Goal: Information Seeking & Learning: Learn about a topic

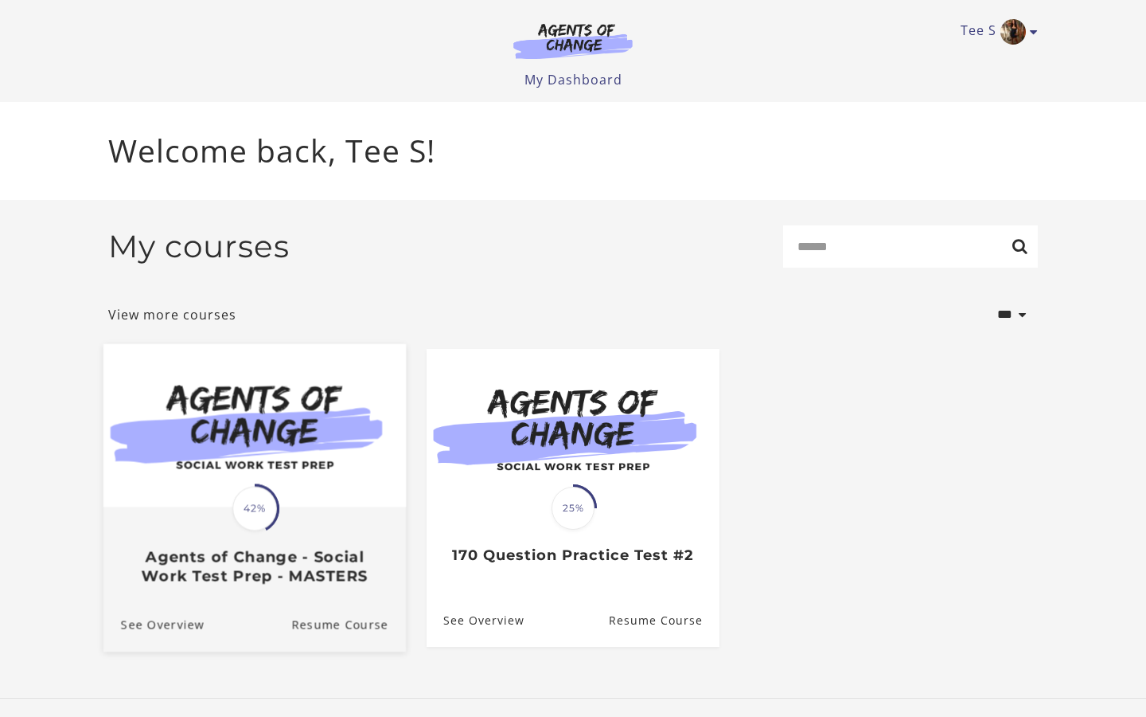
click at [271, 469] on img at bounding box center [254, 424] width 303 height 163
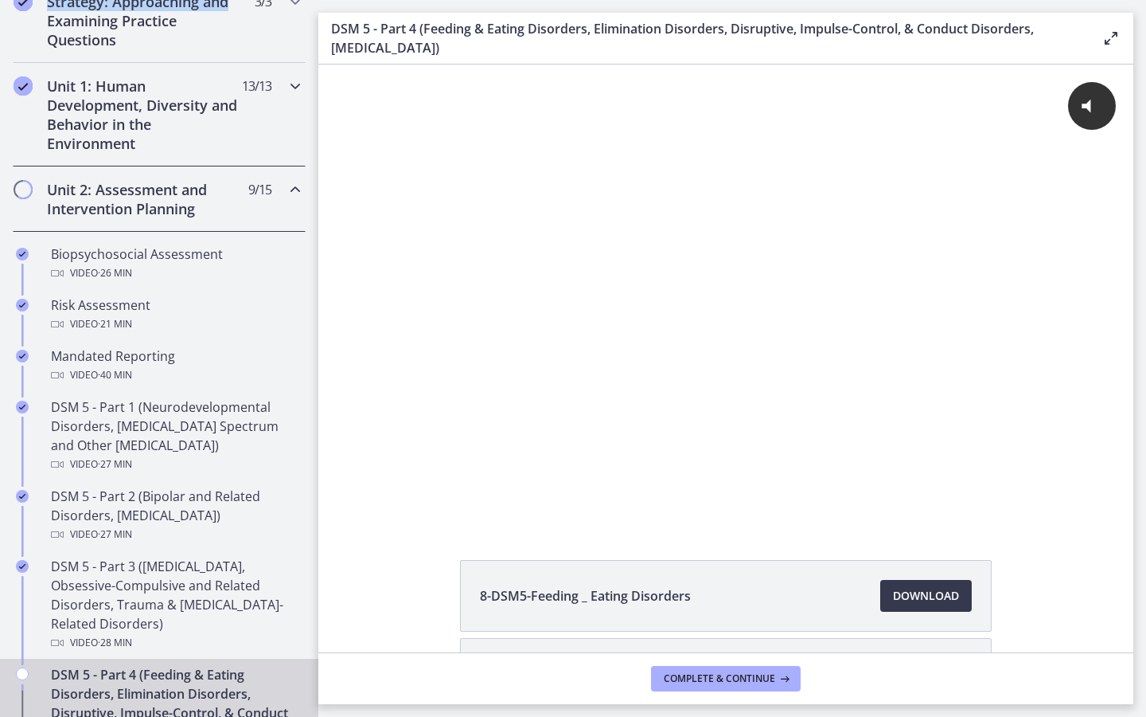
scroll to position [384, 0]
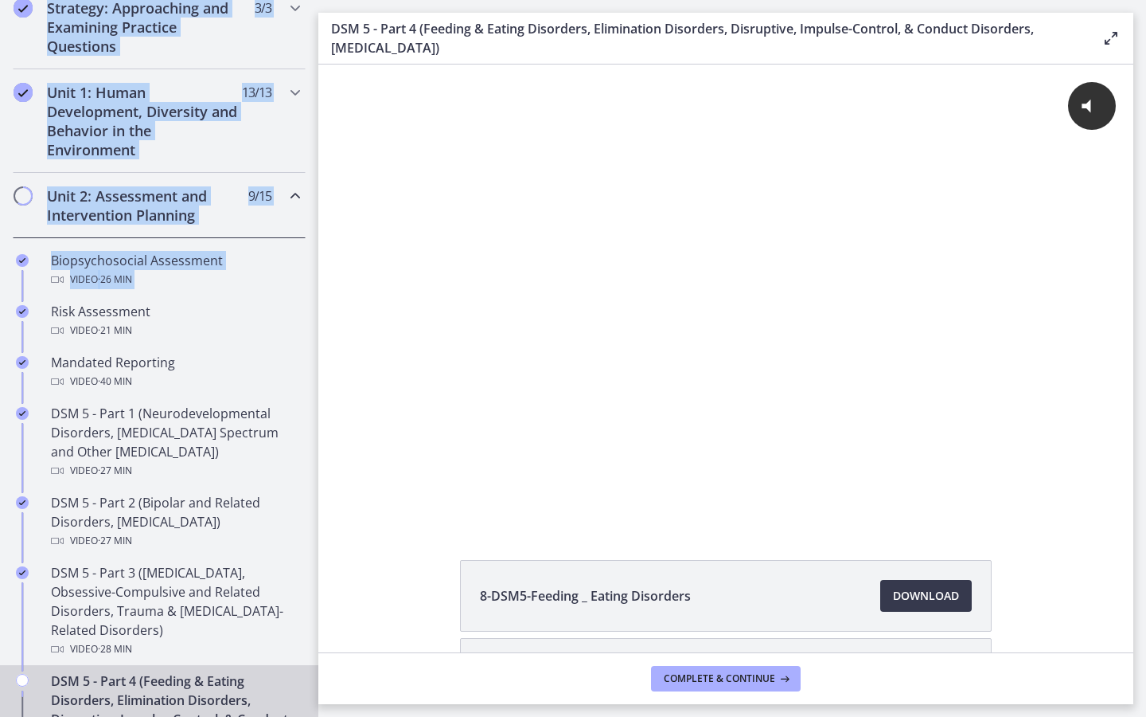
drag, startPoint x: 314, startPoint y: 154, endPoint x: 273, endPoint y: 240, distance: 95.8
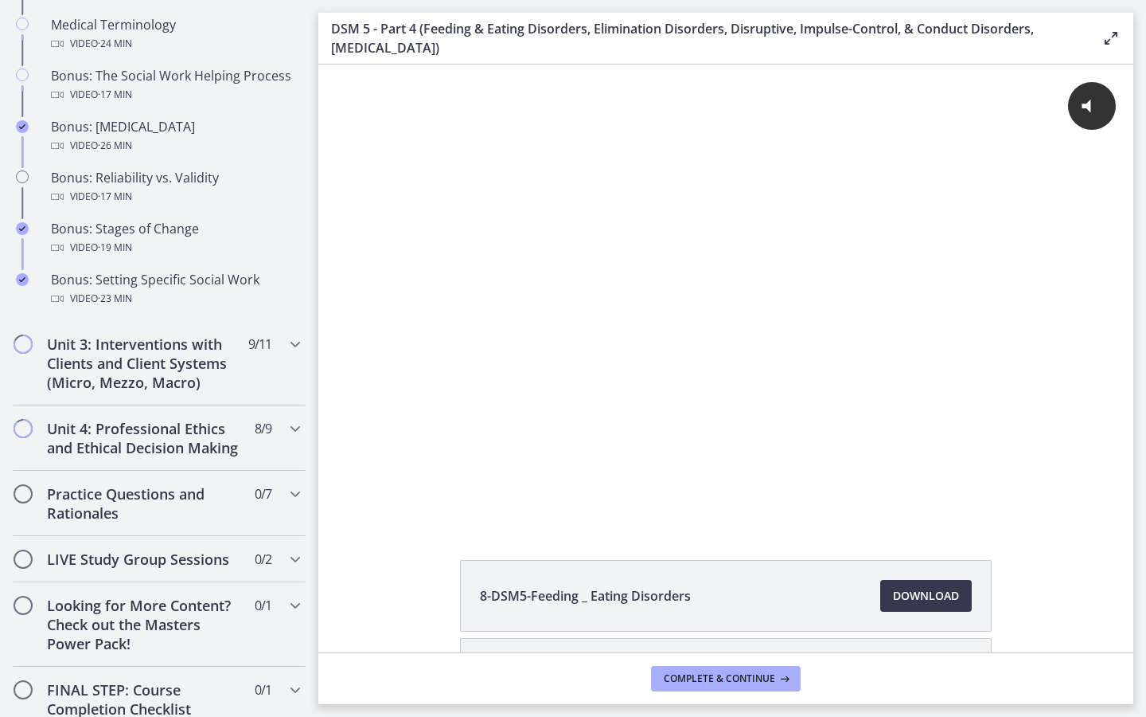
scroll to position [1314, 0]
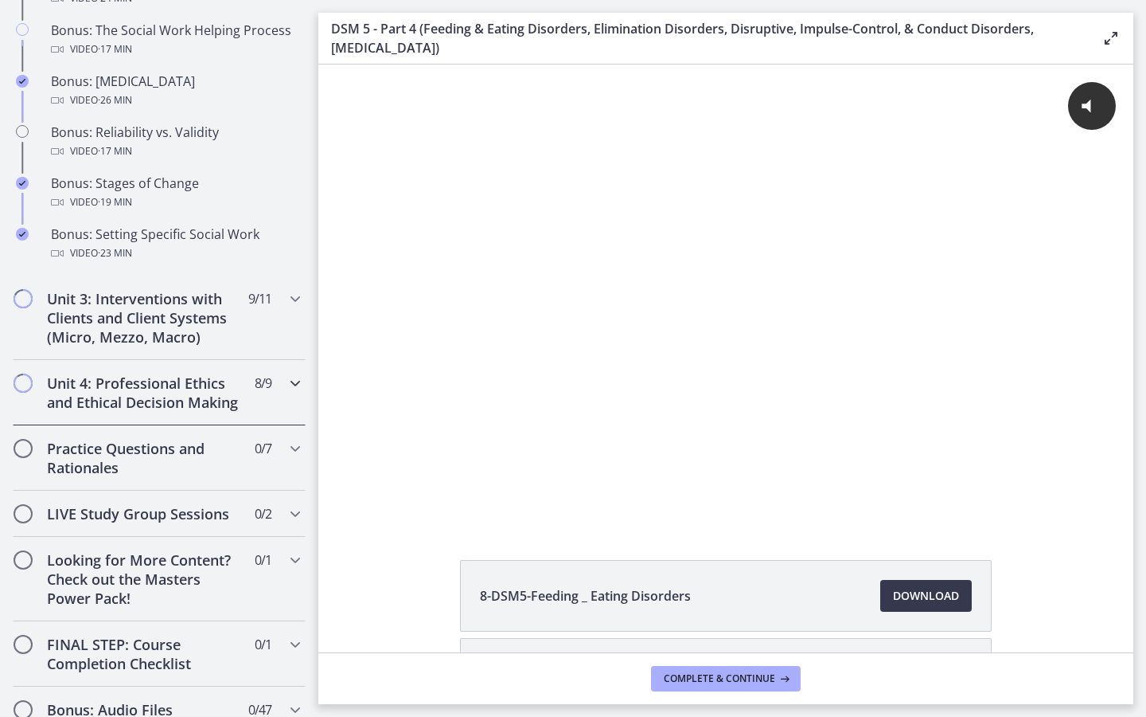
click at [249, 392] on div "Unit 4: Professional Ethics and Ethical Decision Making 8 / 9 Completed" at bounding box center [159, 392] width 293 height 65
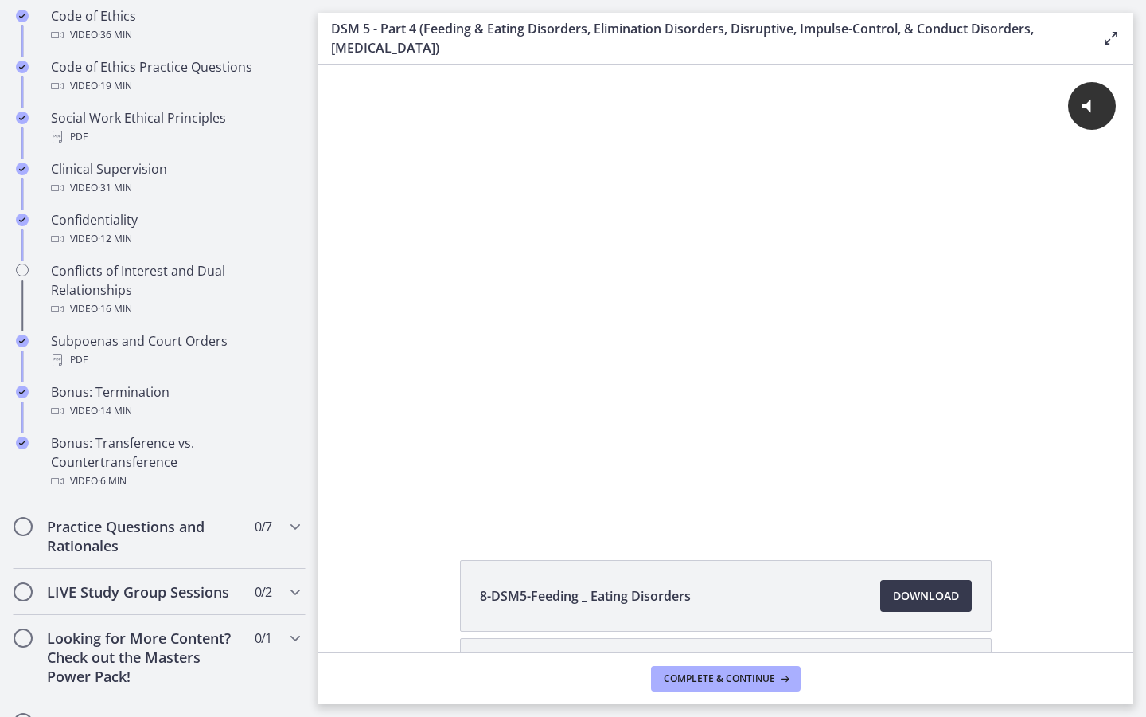
scroll to position [762, 0]
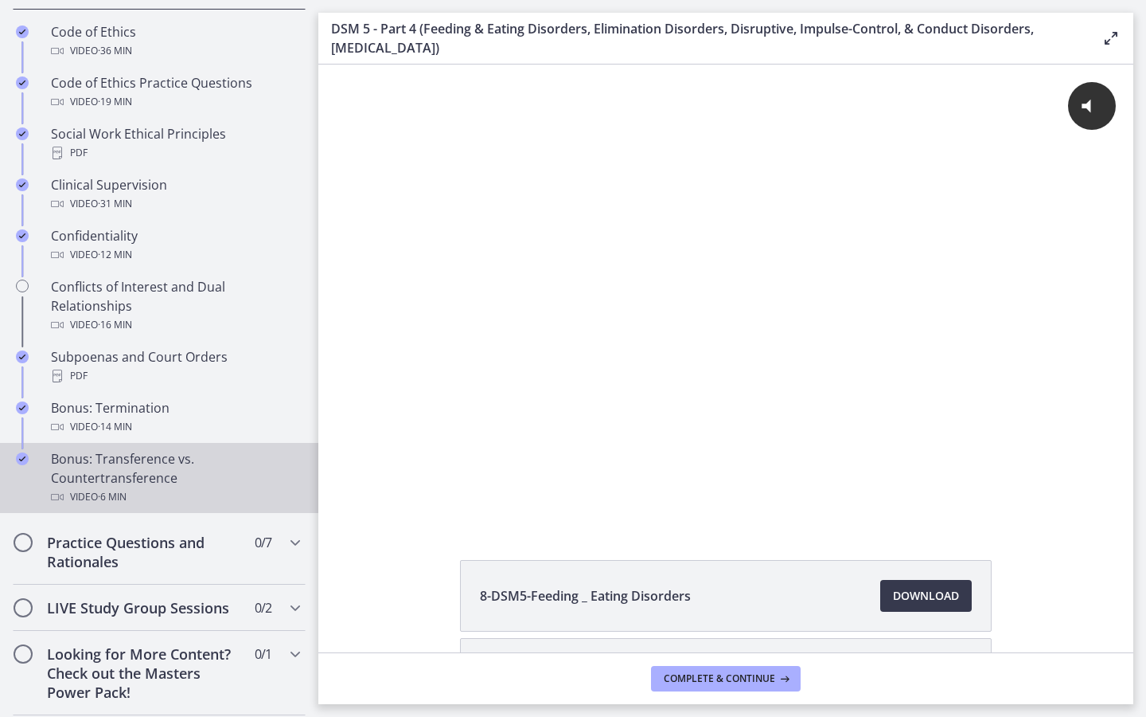
click at [185, 467] on div "Bonus: Transference vs. Countertransference Video · 6 min" at bounding box center [175, 477] width 248 height 57
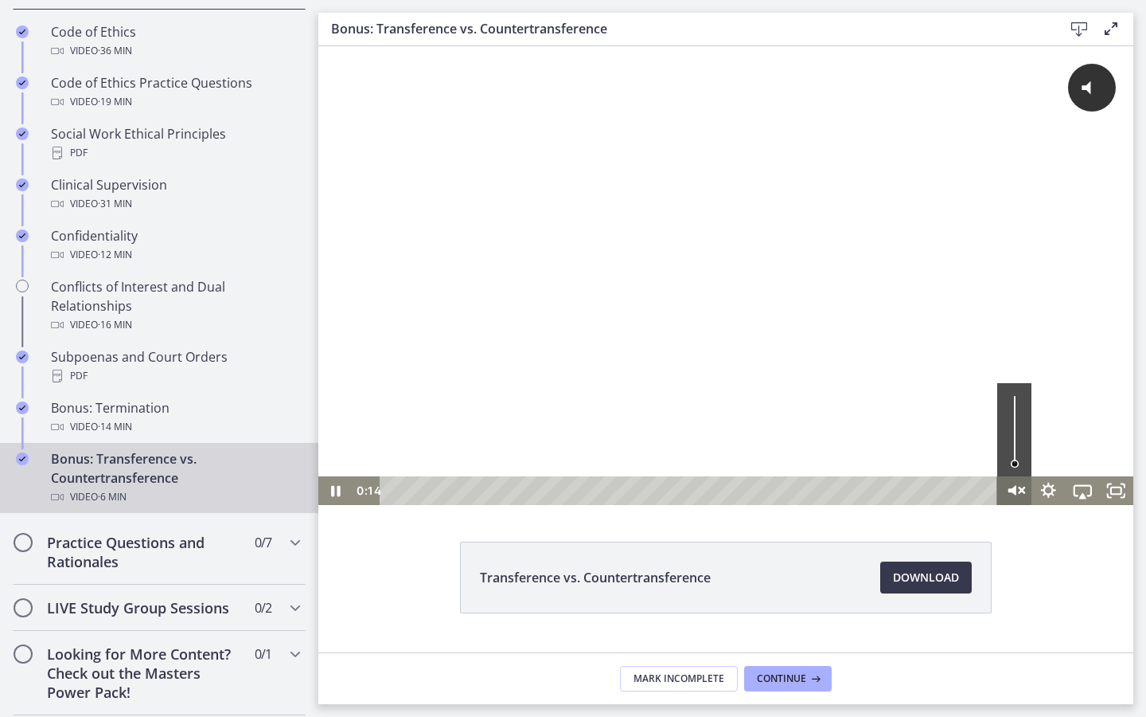
click at [1013, 496] on icon "Unmute" at bounding box center [1014, 490] width 41 height 34
click at [795, 395] on div at bounding box center [725, 275] width 815 height 459
click at [646, 359] on div at bounding box center [725, 275] width 815 height 459
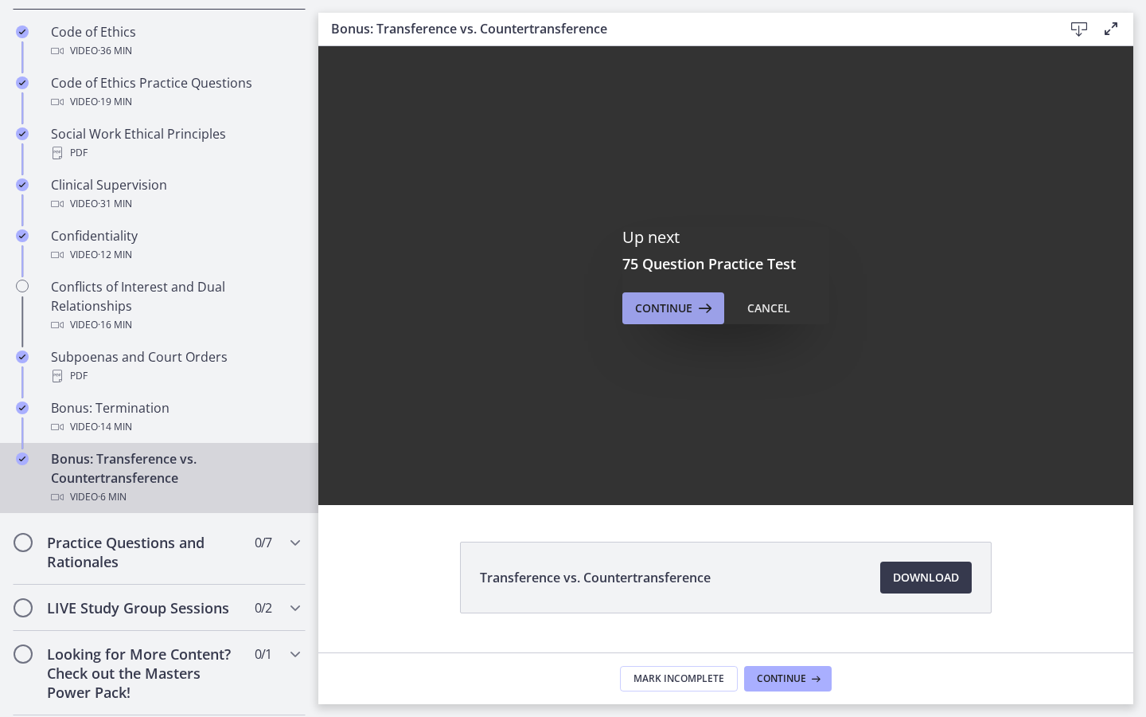
drag, startPoint x: 776, startPoint y: 310, endPoint x: 689, endPoint y: 310, distance: 87.6
click at [689, 310] on div "Continue Cancel" at bounding box center [726, 308] width 207 height 32
drag, startPoint x: 685, startPoint y: 299, endPoint x: 770, endPoint y: 307, distance: 84.7
click at [770, 307] on div "Continue Cancel" at bounding box center [726, 308] width 207 height 32
drag, startPoint x: 770, startPoint y: 312, endPoint x: 451, endPoint y: 263, distance: 323.0
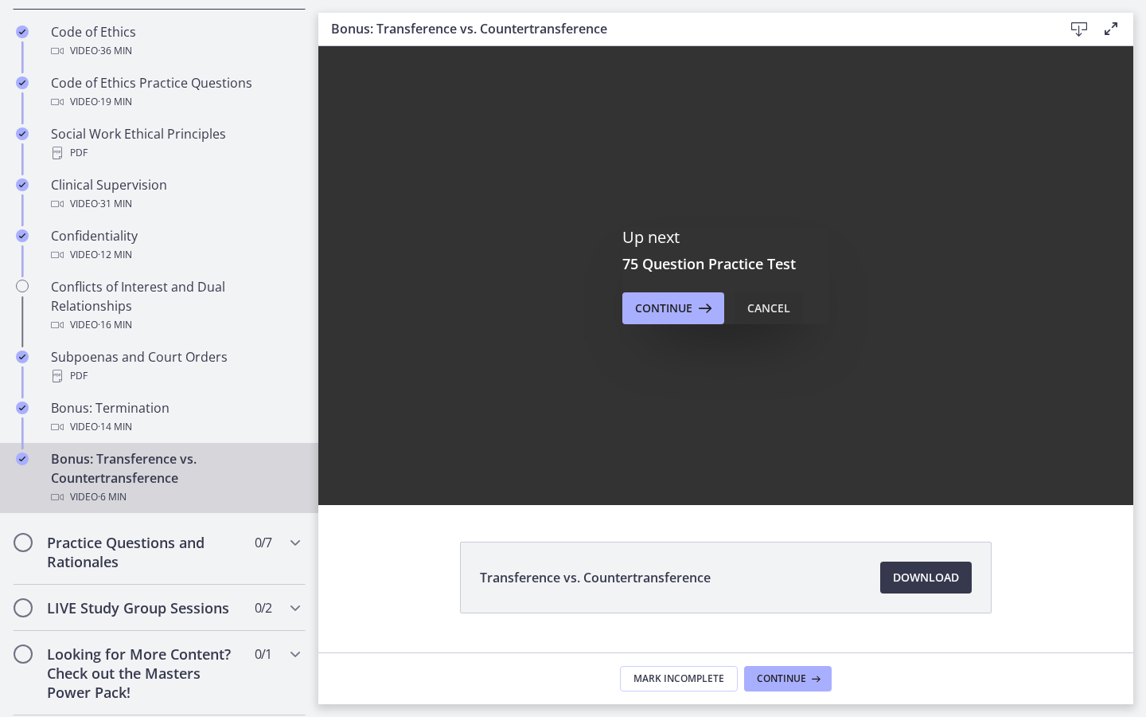
click at [770, 312] on div "Cancel" at bounding box center [769, 308] width 43 height 19
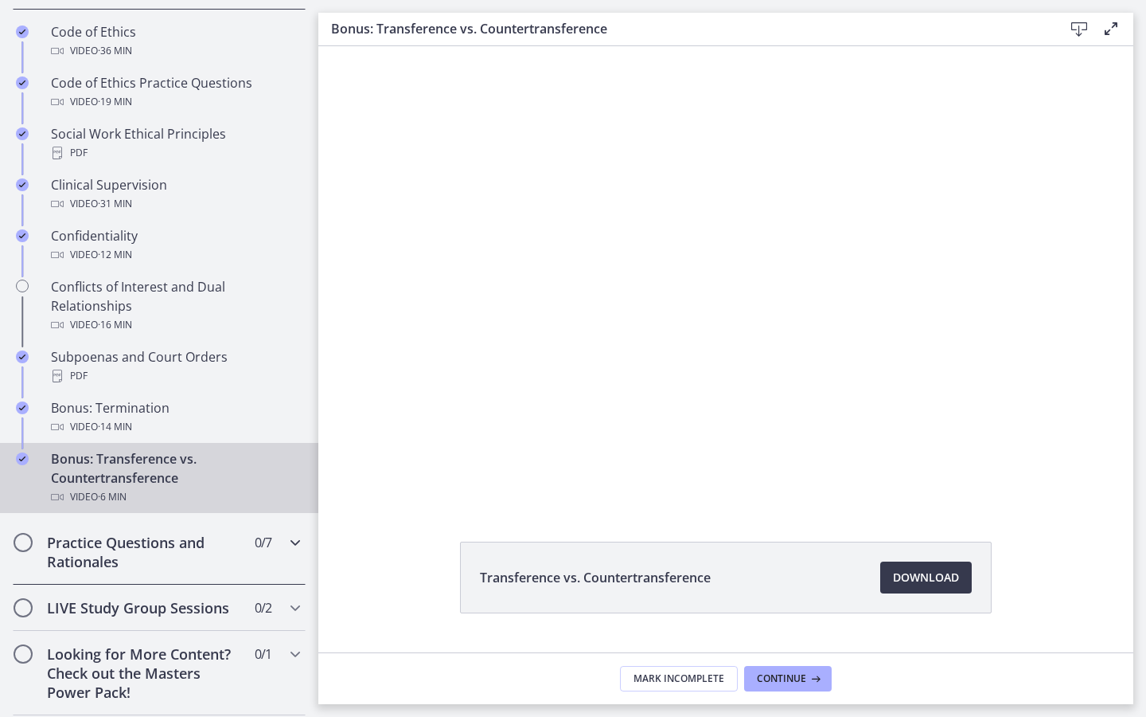
click at [190, 547] on h2 "Practice Questions and Rationales" at bounding box center [144, 552] width 194 height 38
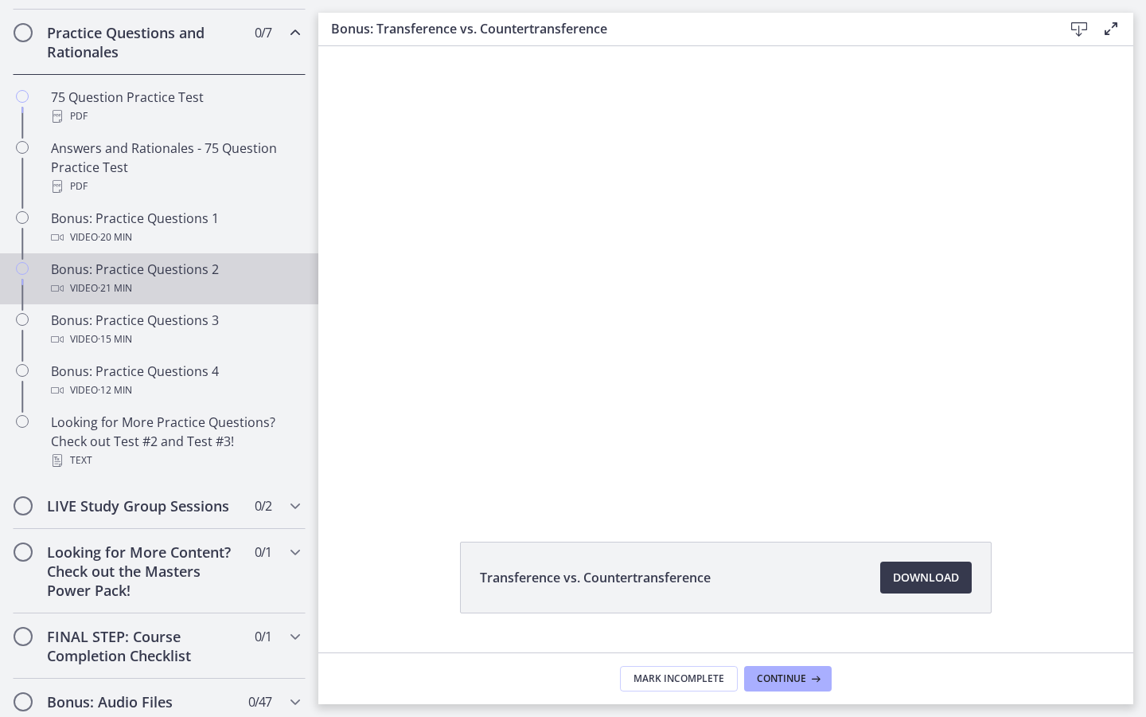
drag, startPoint x: 316, startPoint y: 334, endPoint x: 307, endPoint y: 294, distance: 40.9
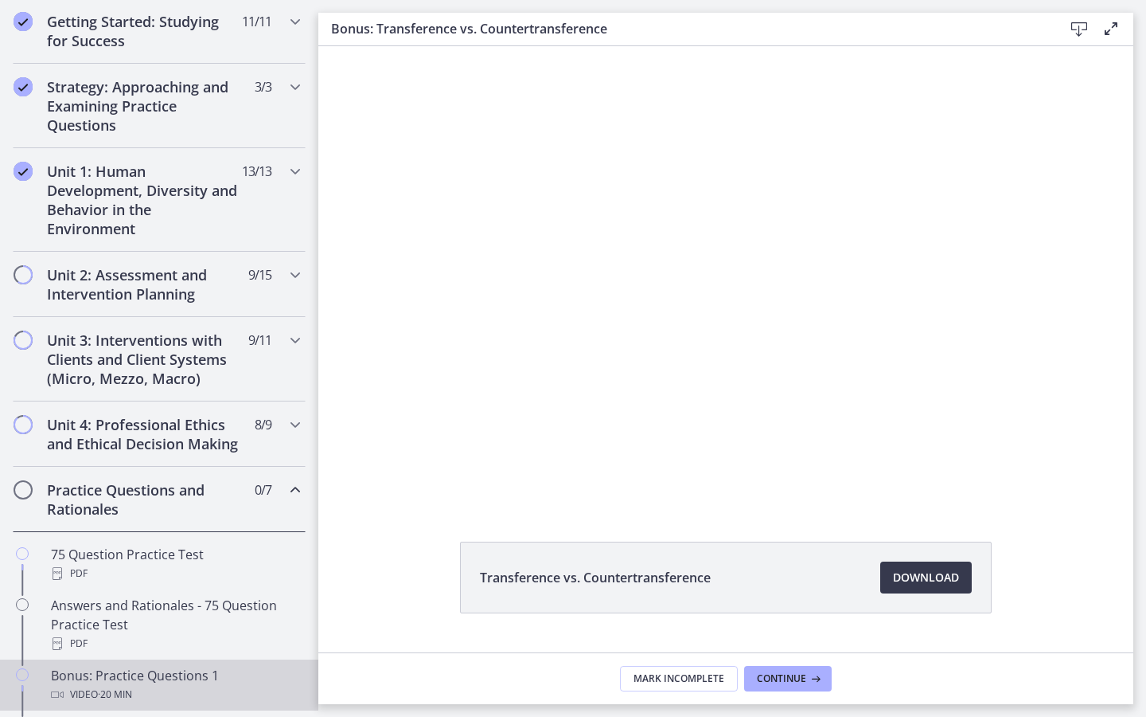
scroll to position [294, 0]
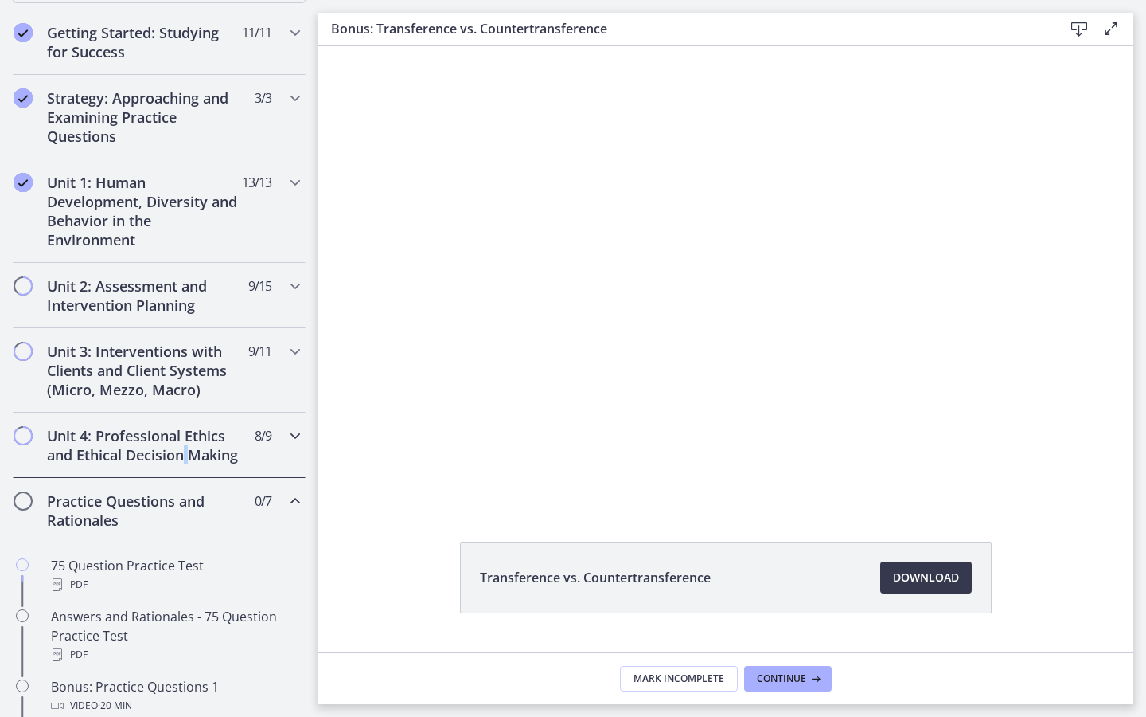
click at [188, 457] on h2 "Unit 4: Professional Ethics and Ethical Decision Making" at bounding box center [144, 445] width 194 height 38
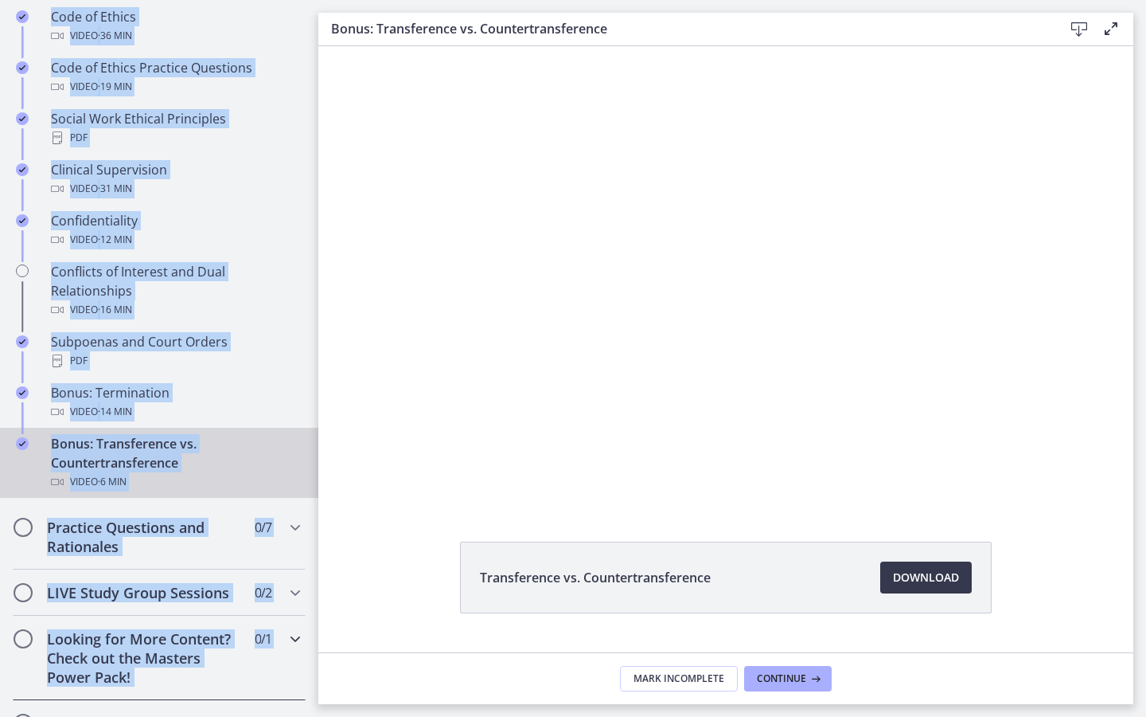
scroll to position [779, 0]
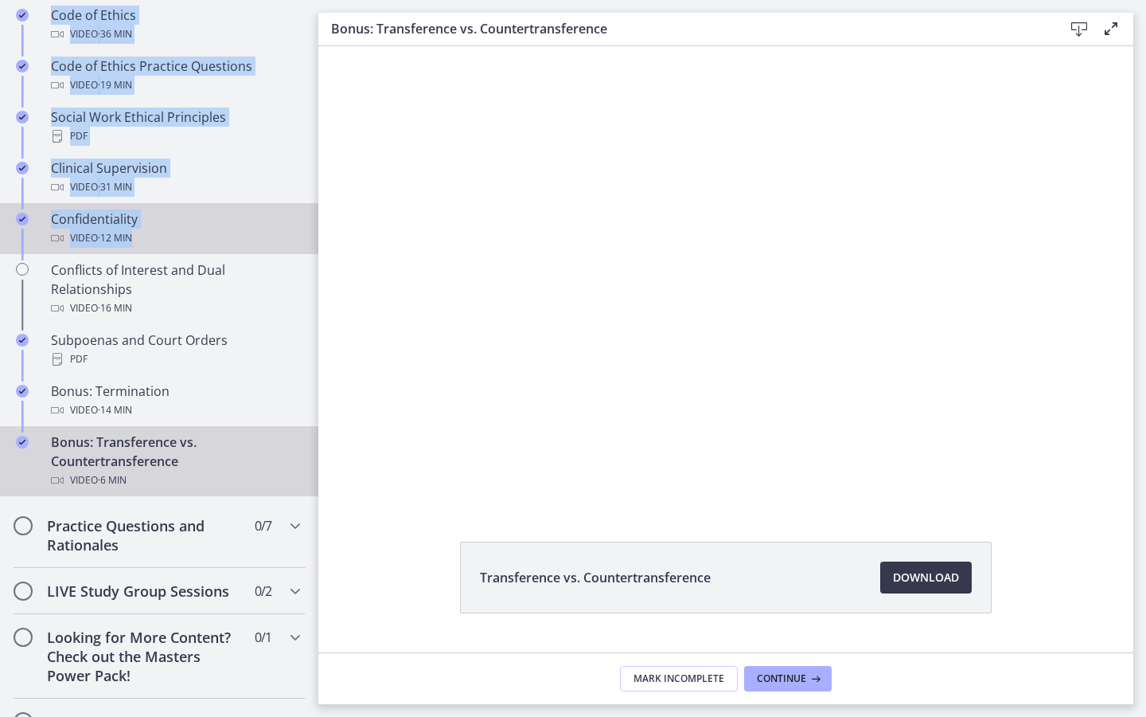
drag, startPoint x: 268, startPoint y: 454, endPoint x: 187, endPoint y: 232, distance: 235.7
click at [187, 232] on div "Unit 4: Professional Ethics and Ethical Decision Making 8 / 9 Completed Code of…" at bounding box center [159, 215] width 318 height 575
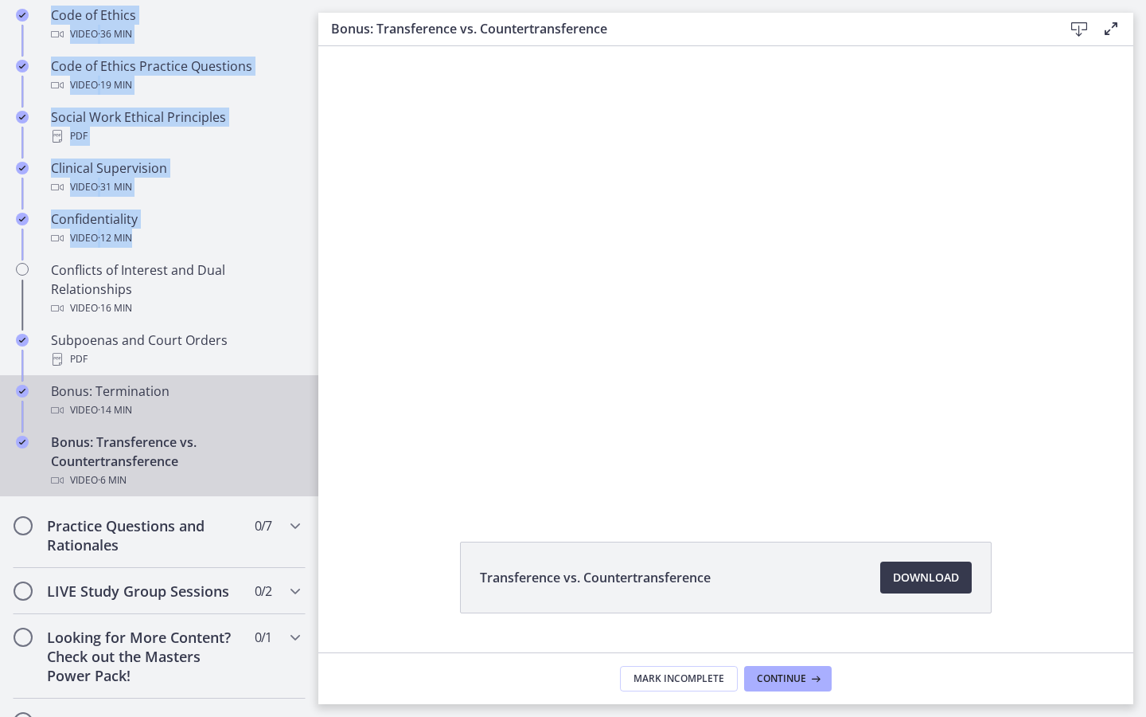
click at [189, 416] on div "Video · 14 min" at bounding box center [175, 409] width 248 height 19
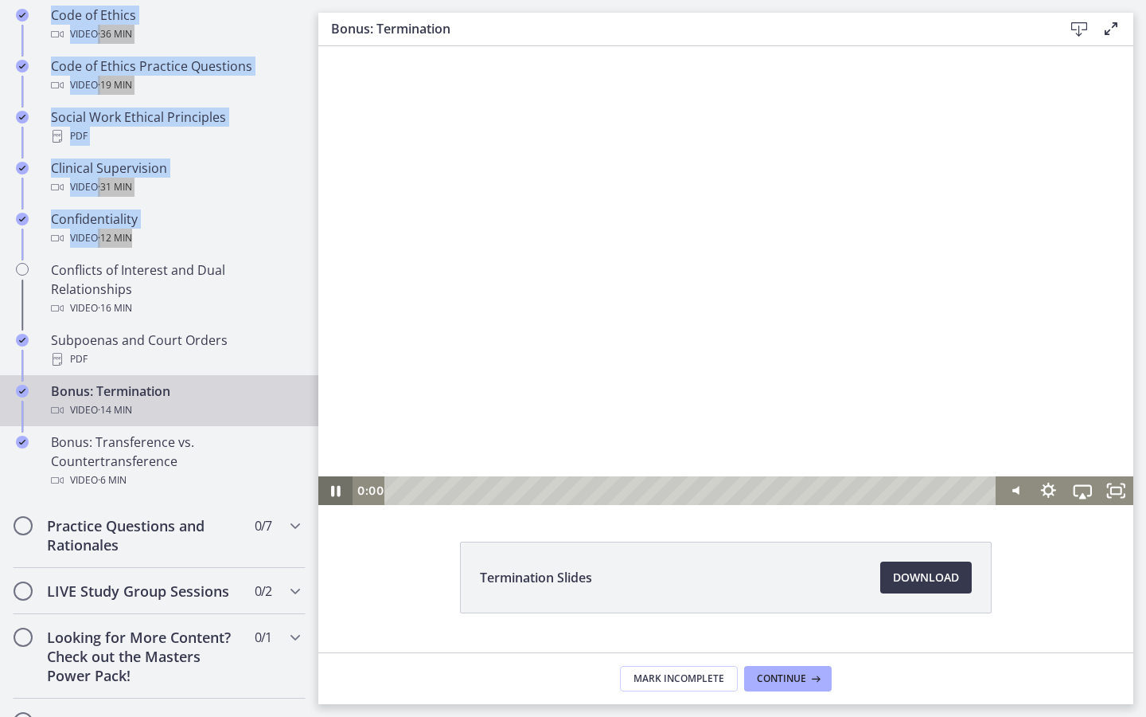
drag, startPoint x: 585, startPoint y: 488, endPoint x: 295, endPoint y: 475, distance: 290.9
click at [318, 475] on html "Click for sound @keyframes VOLUME_SMALL_WAVE_FLASH { 0% { opacity: 0; } 33% { o…" at bounding box center [725, 275] width 815 height 459
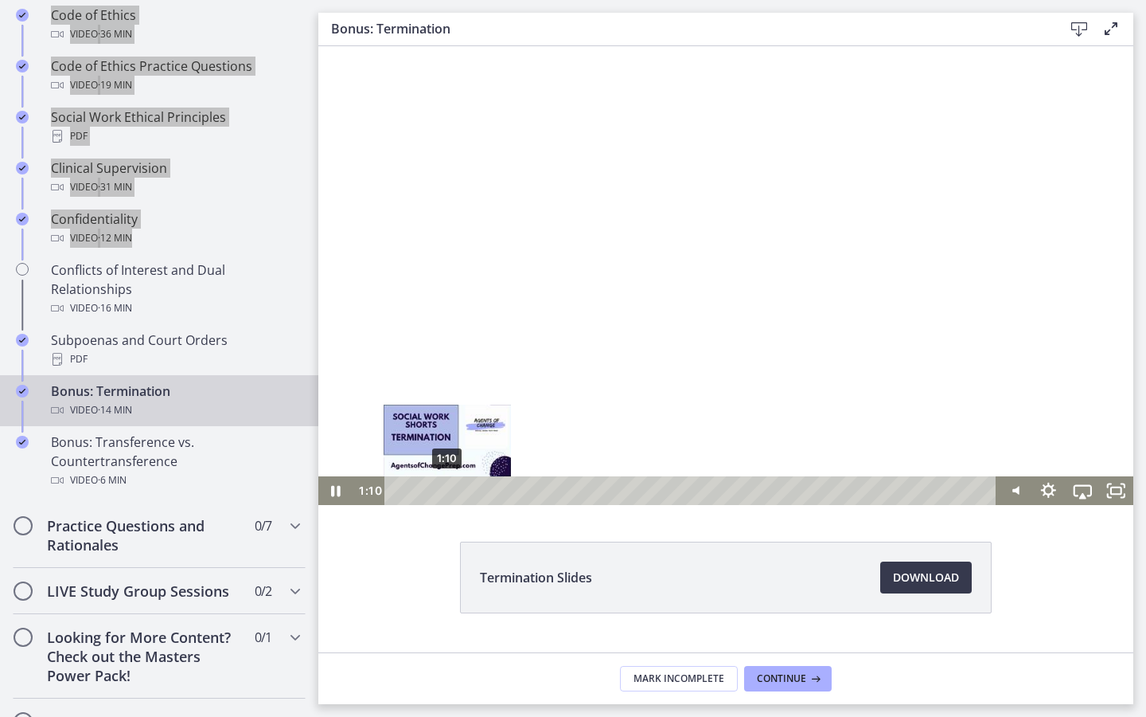
drag, startPoint x: 428, startPoint y: 493, endPoint x: 447, endPoint y: 486, distance: 20.4
click at [447, 486] on div "Playbar" at bounding box center [448, 491] width 10 height 10
click at [763, 411] on div at bounding box center [725, 275] width 815 height 459
click at [628, 363] on div at bounding box center [725, 275] width 815 height 459
click at [894, 379] on div at bounding box center [725, 275] width 815 height 459
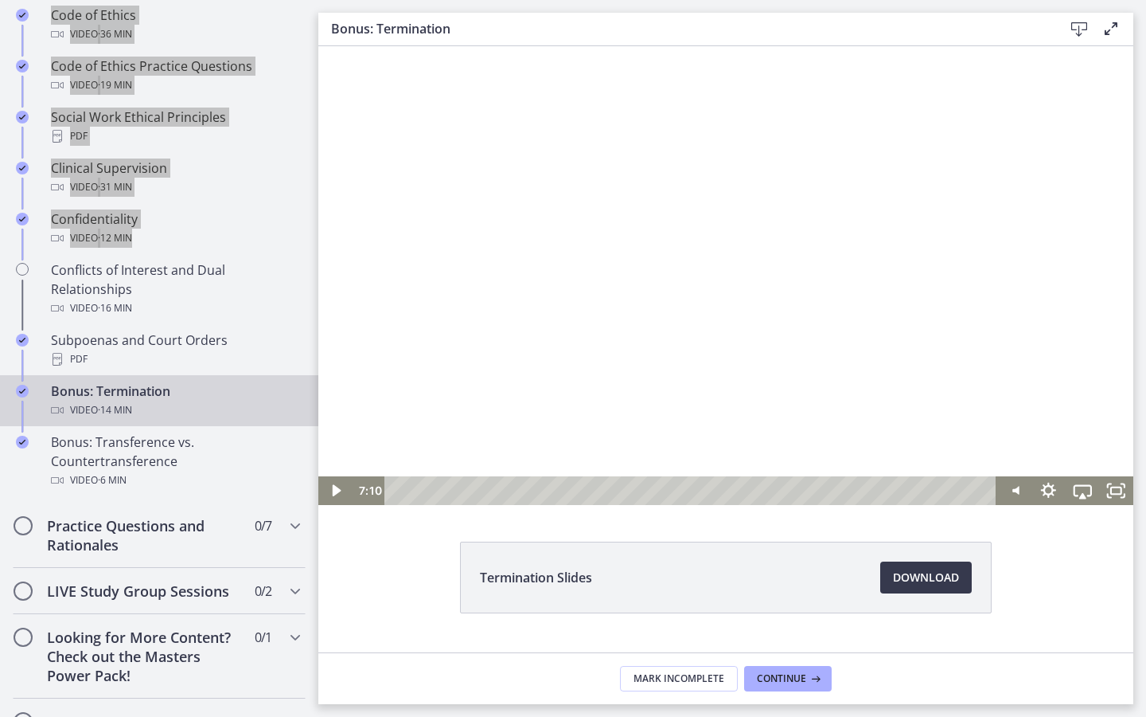
click at [877, 371] on div at bounding box center [725, 275] width 815 height 459
click at [638, 346] on div at bounding box center [725, 275] width 815 height 459
click at [666, 322] on div at bounding box center [725, 275] width 815 height 459
click at [399, 490] on div "0:01" at bounding box center [693, 490] width 592 height 29
click at [480, 490] on div "1:55" at bounding box center [693, 490] width 592 height 29
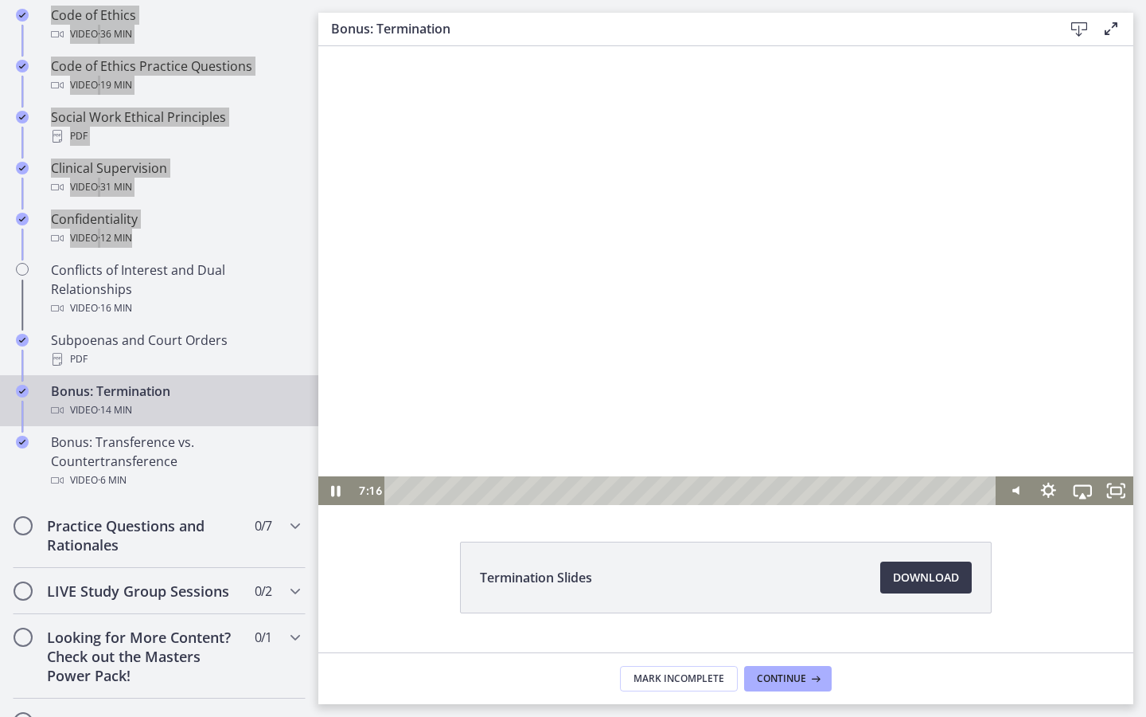
click at [636, 275] on div at bounding box center [725, 275] width 815 height 459
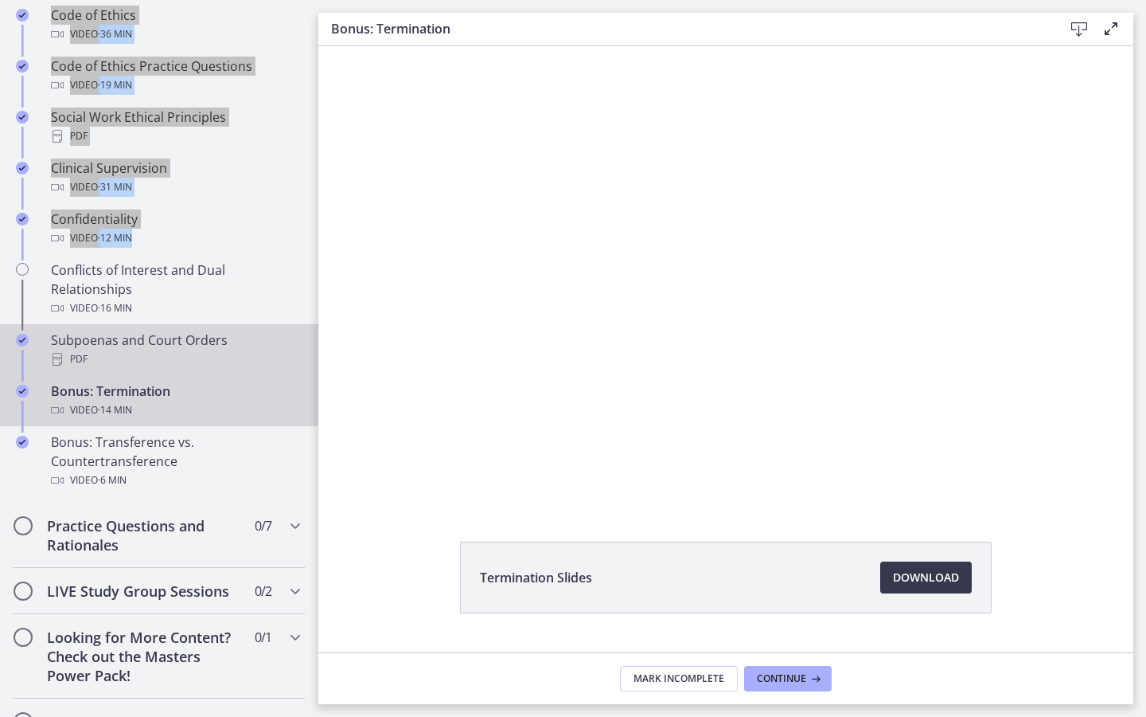
click at [197, 360] on div "PDF" at bounding box center [175, 358] width 248 height 19
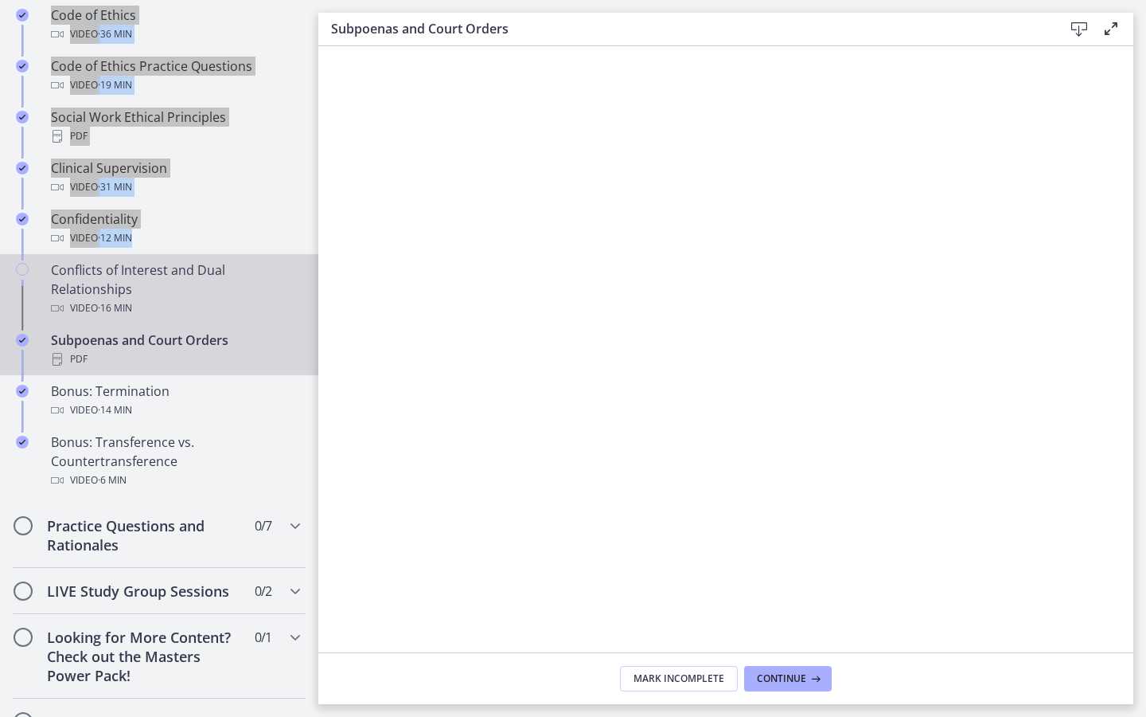
click at [201, 269] on div "Conflicts of Interest and Dual Relationships Video · 16 min" at bounding box center [175, 288] width 248 height 57
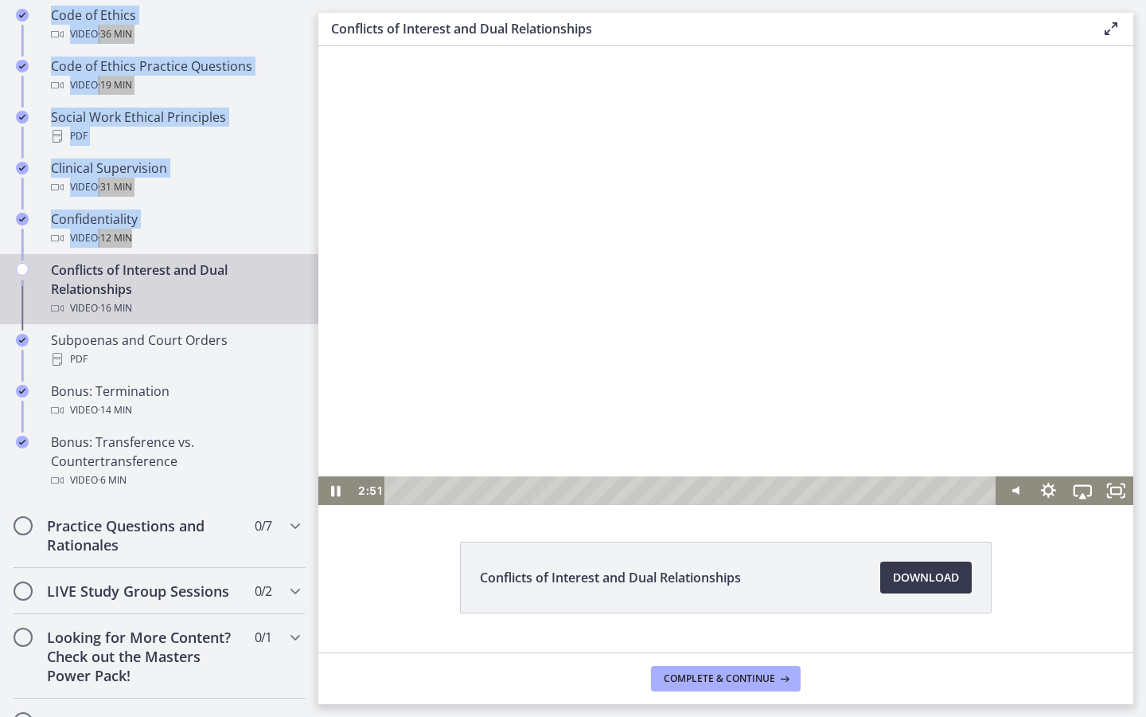
click at [563, 308] on div at bounding box center [725, 275] width 815 height 459
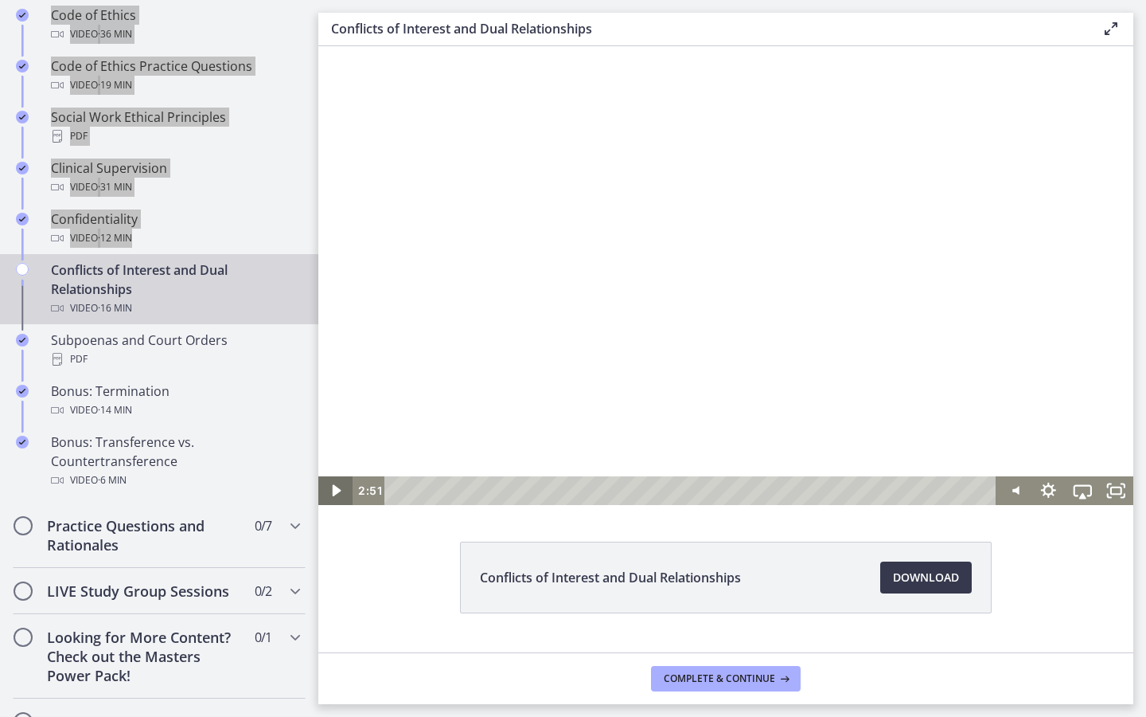
click at [330, 485] on icon "Play Video" at bounding box center [337, 490] width 34 height 29
click at [489, 366] on div at bounding box center [725, 275] width 815 height 459
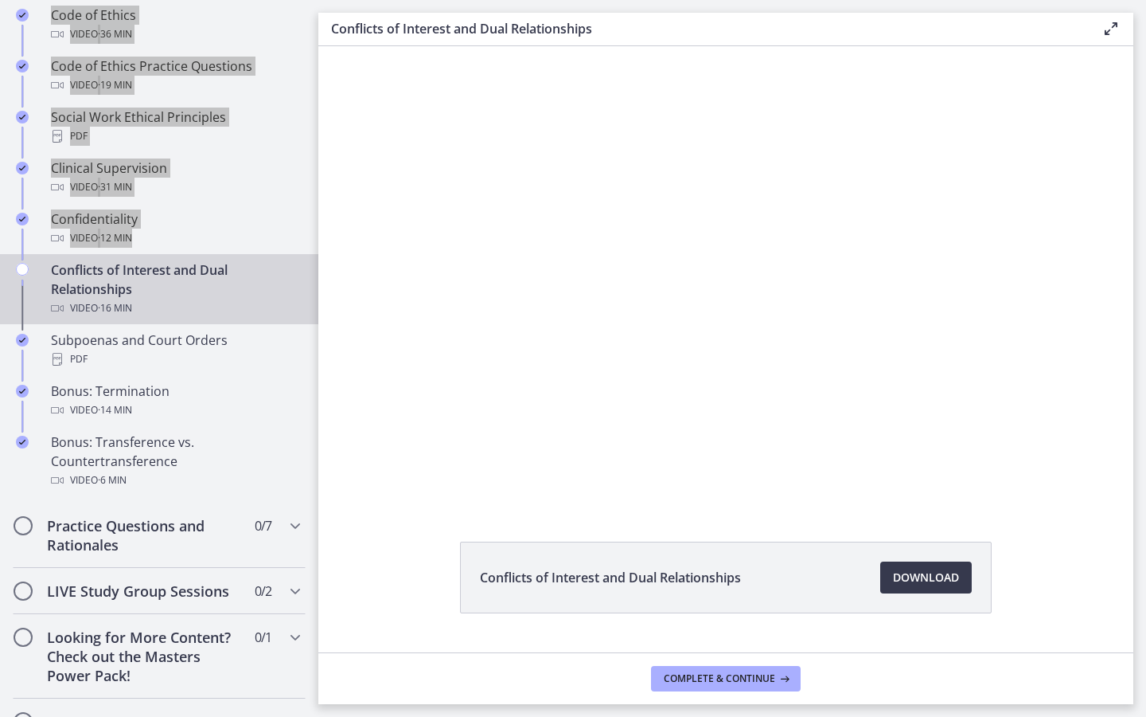
click at [489, 369] on div at bounding box center [725, 275] width 815 height 459
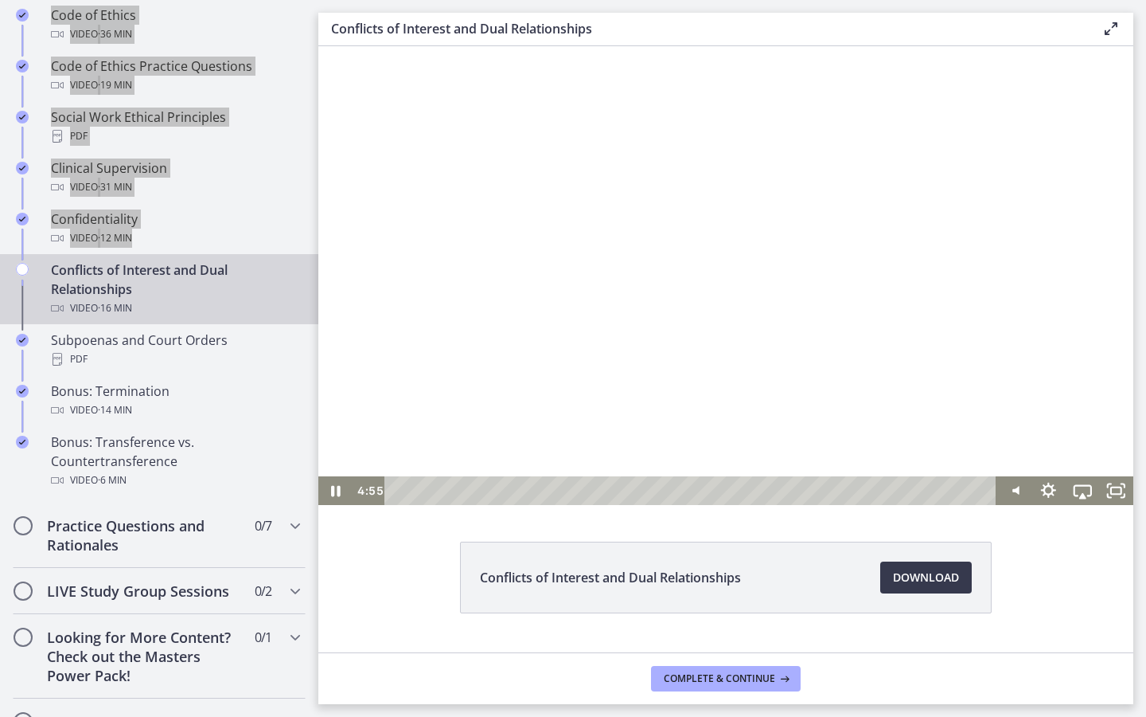
click at [487, 303] on div at bounding box center [725, 275] width 815 height 459
click at [614, 342] on div at bounding box center [725, 275] width 815 height 459
click at [548, 250] on div at bounding box center [725, 275] width 815 height 459
click at [509, 191] on div at bounding box center [725, 275] width 815 height 459
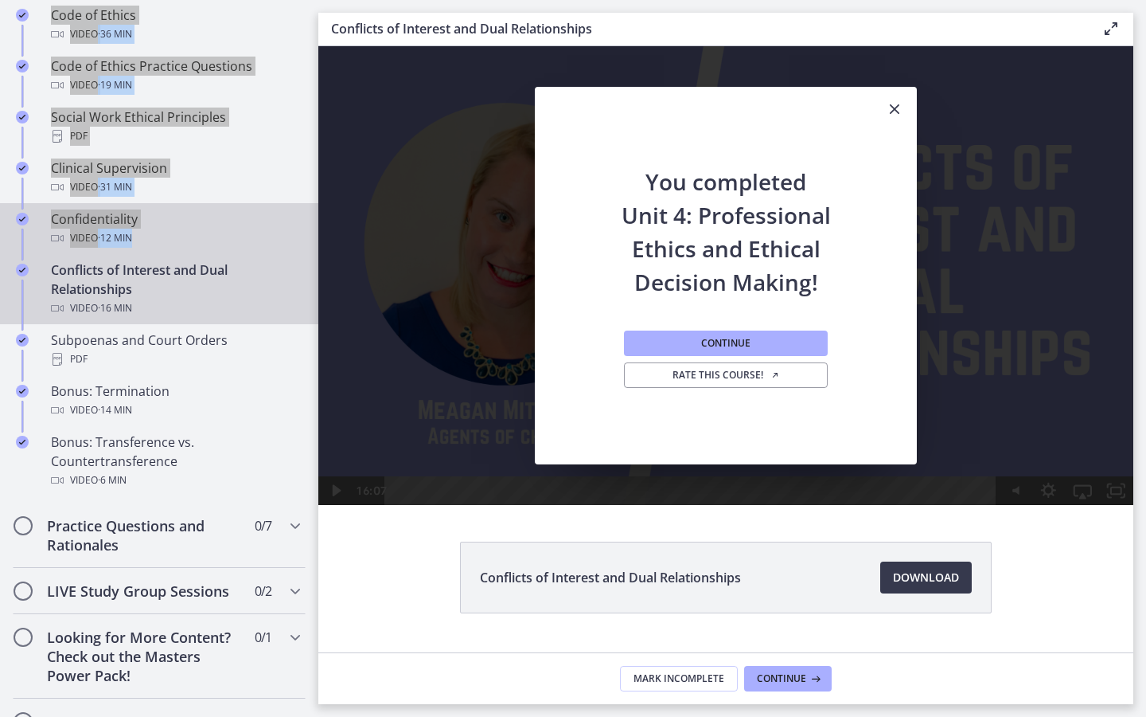
click at [127, 224] on div "Confidentiality Video · 12 min" at bounding box center [175, 228] width 248 height 38
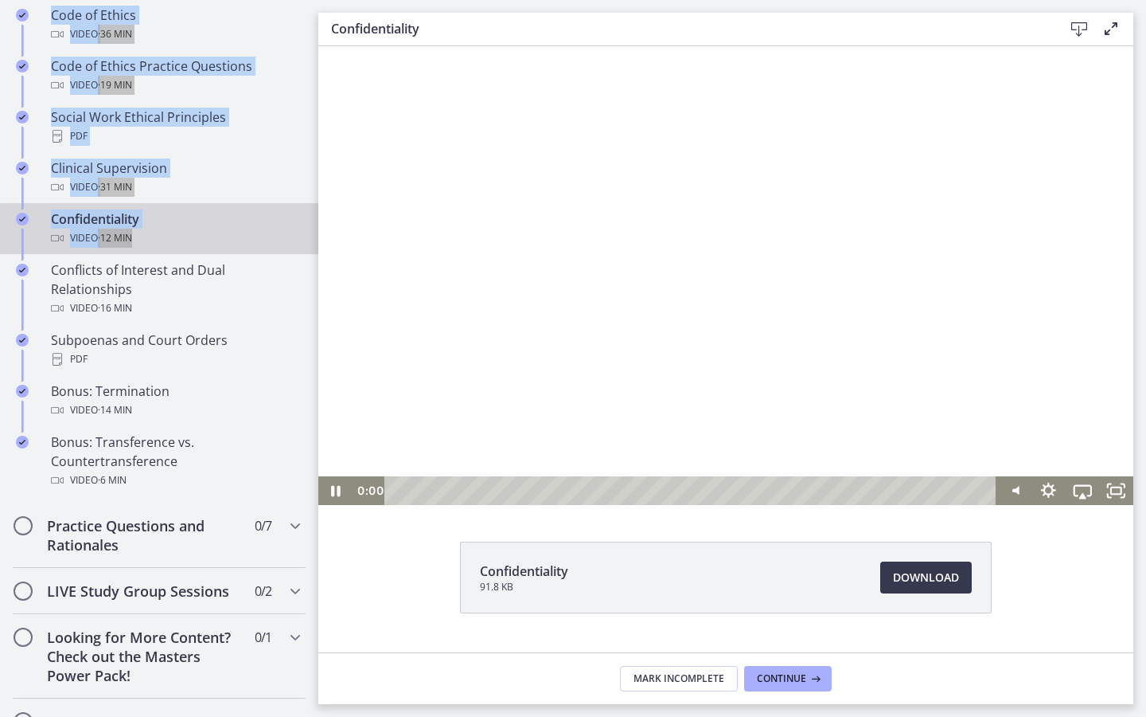
drag, startPoint x: 923, startPoint y: 490, endPoint x: 142, endPoint y: 546, distance: 783.8
click at [318, 505] on html "Click for sound @keyframes VOLUME_SMALL_WAVE_FLASH { 0% { opacity: 0; } 33% { o…" at bounding box center [725, 275] width 815 height 459
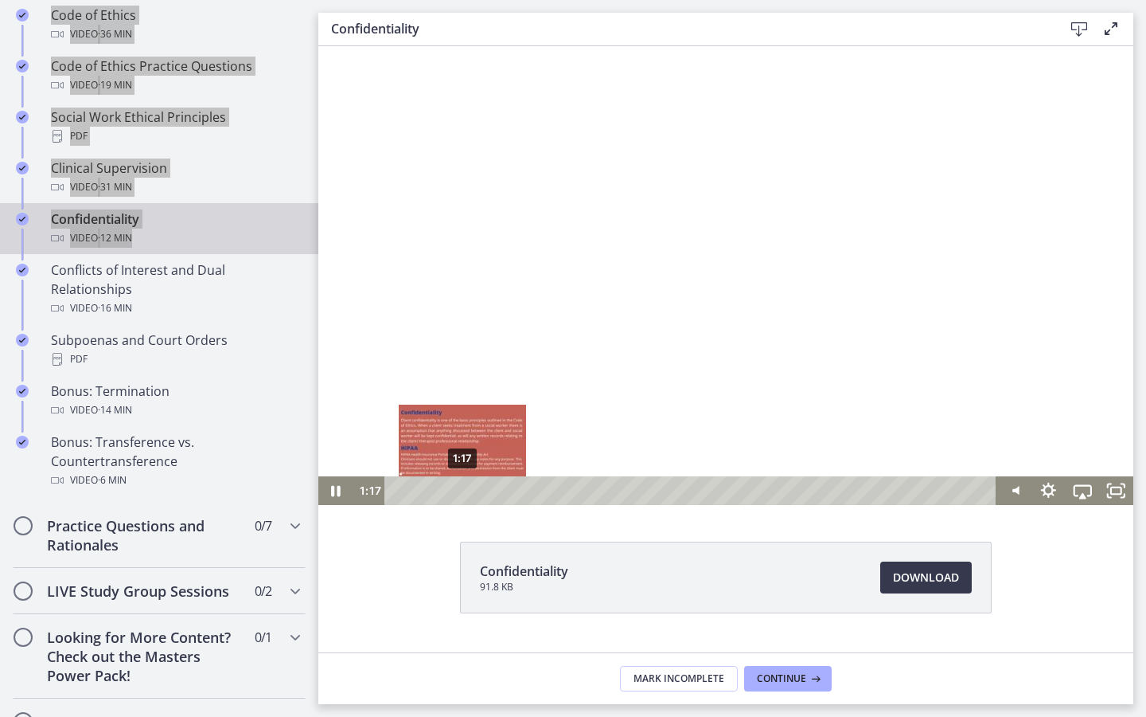
click at [463, 488] on div "1:17" at bounding box center [693, 490] width 592 height 29
click at [439, 491] on div "0:49" at bounding box center [693, 490] width 592 height 29
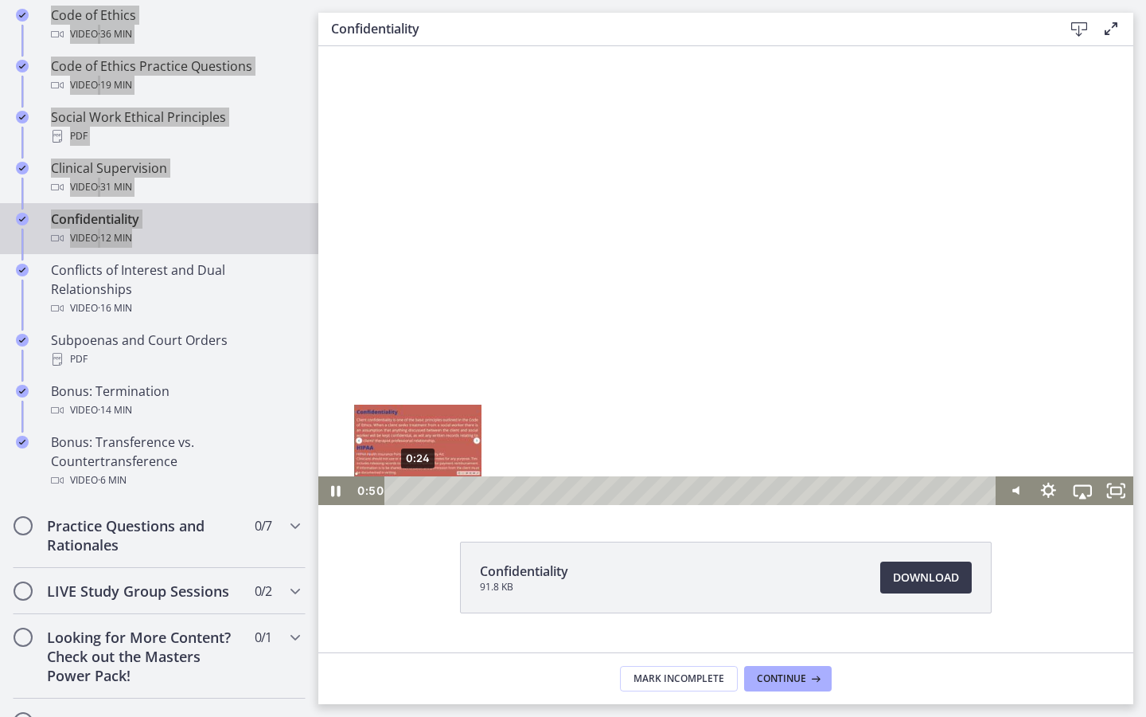
click at [416, 494] on div "0:24" at bounding box center [693, 490] width 592 height 29
